Goal: Task Accomplishment & Management: Manage account settings

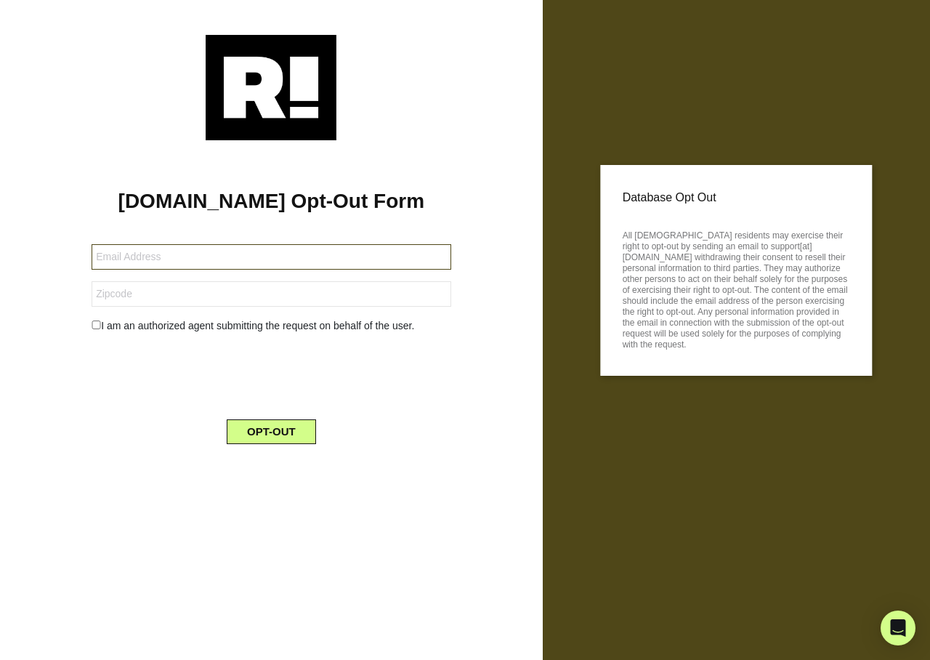
type input "haughty@sssnet.com"
type input "44646"
type input "terriseb@me.com"
type input "87825"
